Goal: Transaction & Acquisition: Purchase product/service

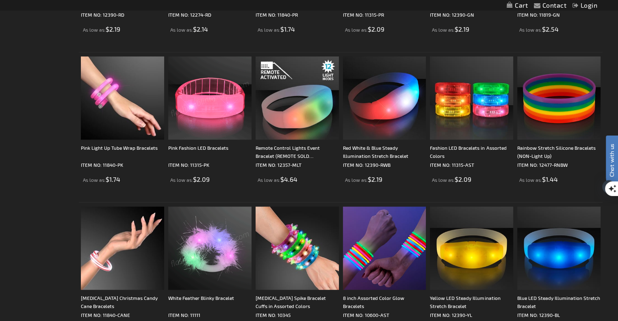
scroll to position [609, 0]
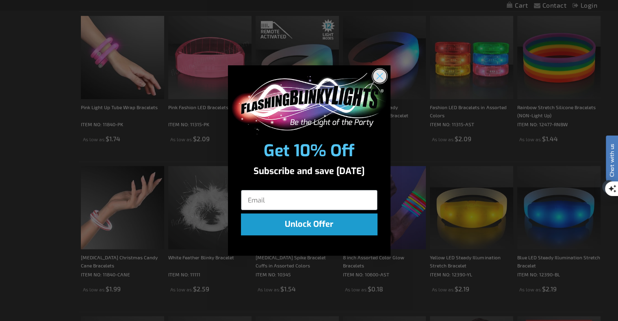
click at [380, 76] on circle "Close dialog" at bounding box center [378, 75] width 13 height 13
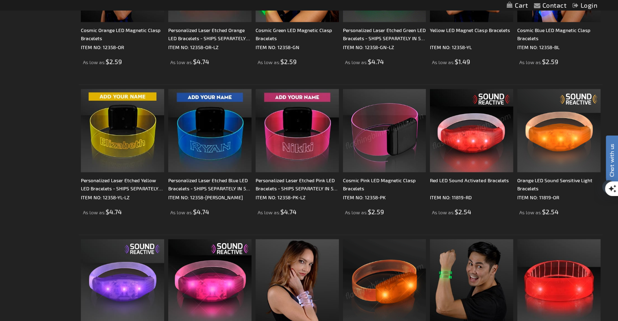
scroll to position [1218, 0]
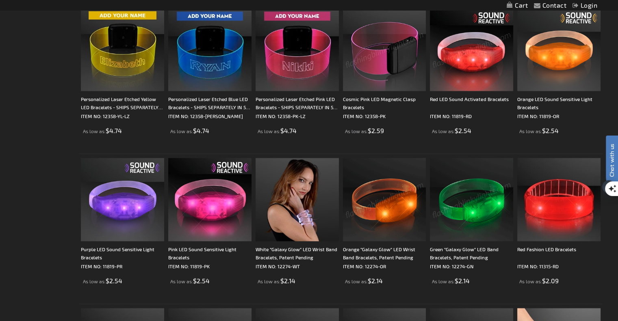
click at [450, 203] on img at bounding box center [471, 199] width 83 height 83
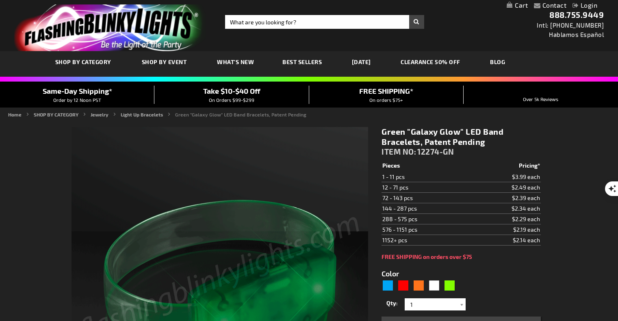
type input "5648"
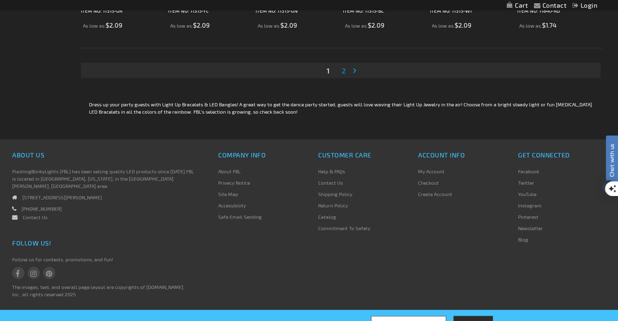
click at [345, 67] on span "2" at bounding box center [343, 70] width 4 height 9
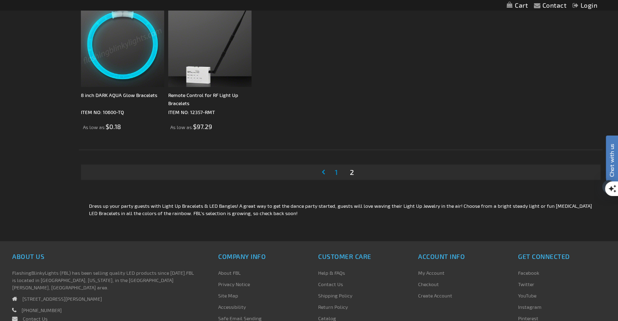
scroll to position [528, 0]
